Goal: Task Accomplishment & Management: Complete application form

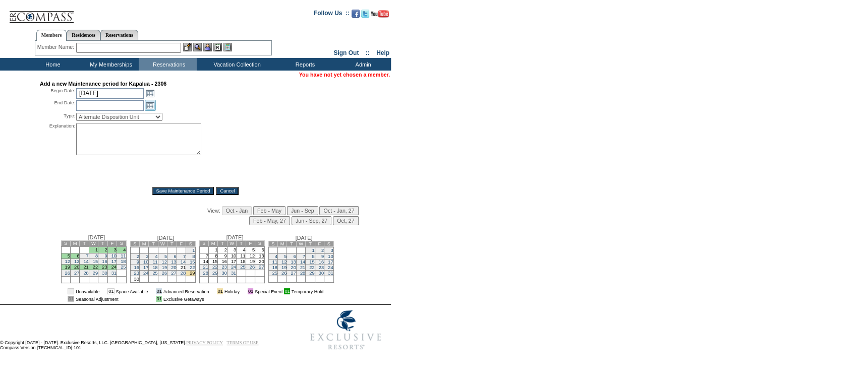
click at [151, 106] on link "Open the calendar popup." at bounding box center [150, 105] width 11 height 11
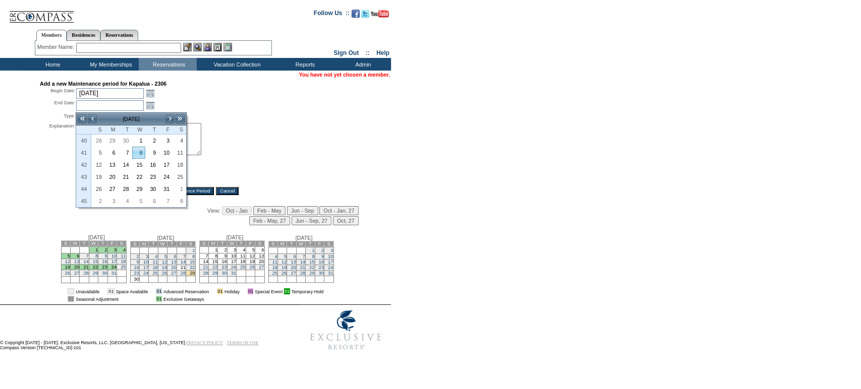
click at [129, 152] on link "7" at bounding box center [125, 152] width 13 height 11
type input "[DATE]"
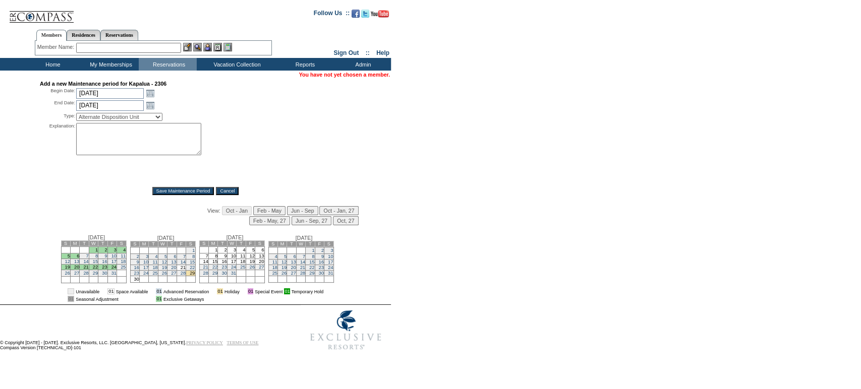
click at [149, 121] on select "Alternate Disposition Unit Business Hold Disposition Exclusive Alliance Partner…" at bounding box center [119, 117] width 86 height 8
select select "PropMaint"
click at [76, 115] on select "Alternate Disposition Unit Business Hold Disposition Exclusive Alliance Partner…" at bounding box center [119, 117] width 86 height 8
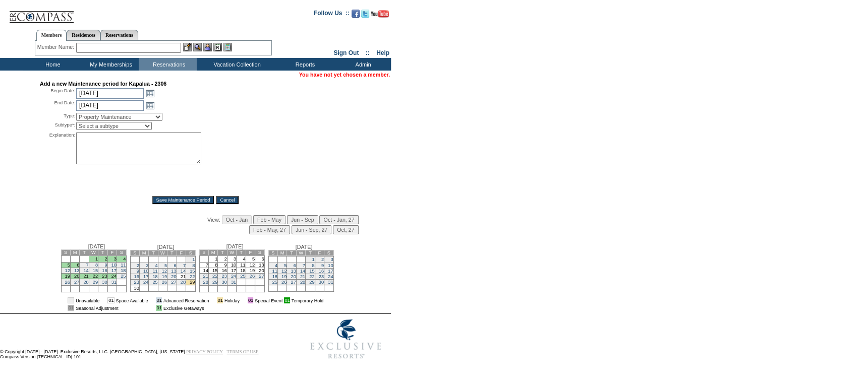
click at [135, 129] on select "Select a subtype FF&E Projects Housekeeping/Deep Clean Monthly PM Block Planned…" at bounding box center [114, 126] width 76 height 8
select select "PropMaint-ReactiveMaint"
click at [76, 124] on select "Select a subtype FF&E Projects Housekeeping/Deep Clean Monthly PM Block Planned…" at bounding box center [114, 126] width 76 height 8
click at [142, 154] on textarea at bounding box center [138, 148] width 125 height 32
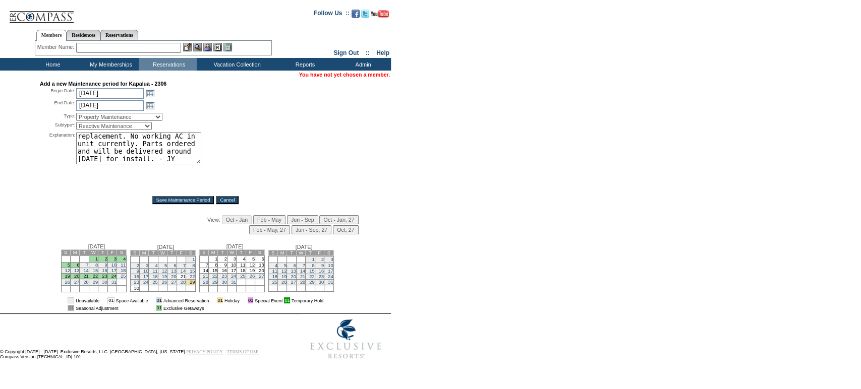
type textarea "HVAC blower broken and needing replacement. No working AC in unit currently. Pa…"
click at [192, 203] on input "Save Maintenance Period" at bounding box center [183, 200] width 62 height 8
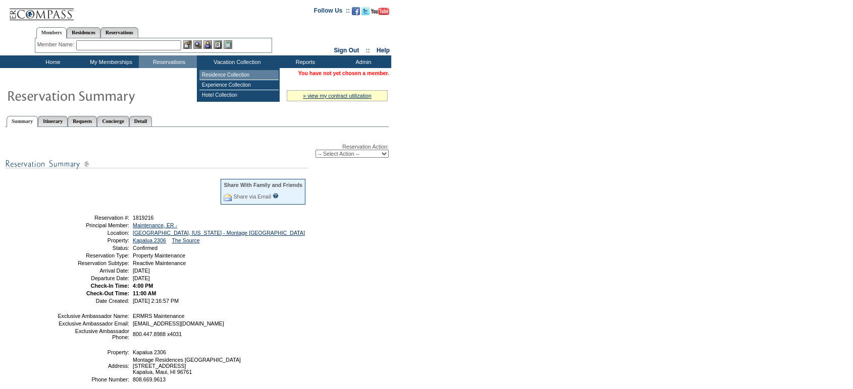
click at [244, 79] on td "Residence Collection" at bounding box center [238, 75] width 79 height 10
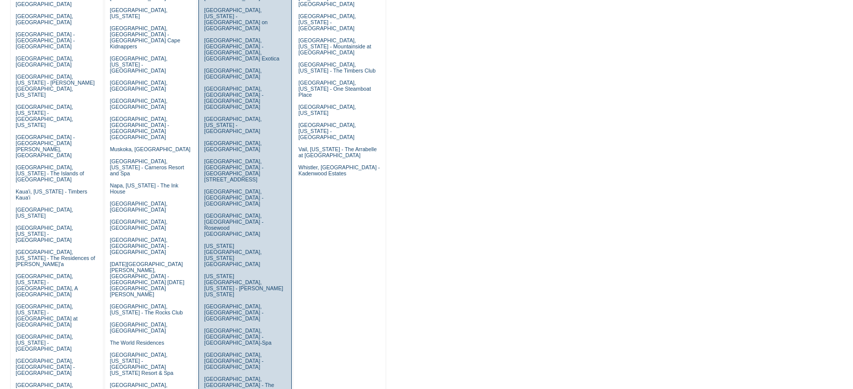
scroll to position [217, 0]
